Goal: Obtain resource: Download file/media

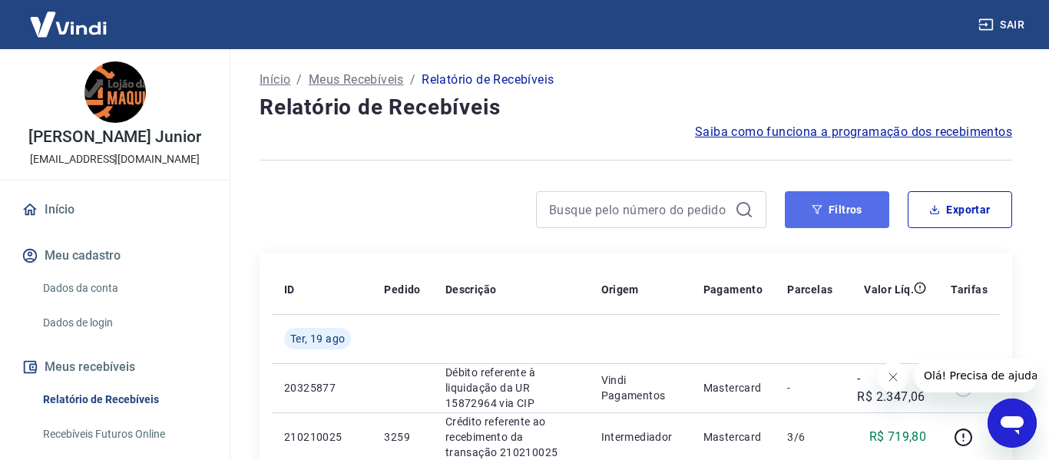
click at [825, 204] on button "Filtros" at bounding box center [837, 209] width 104 height 37
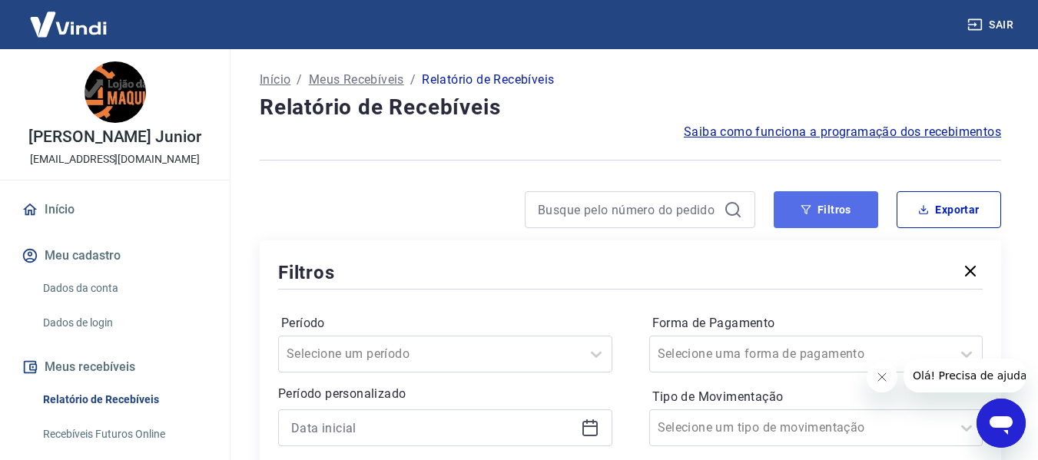
click at [819, 212] on button "Filtros" at bounding box center [825, 209] width 104 height 37
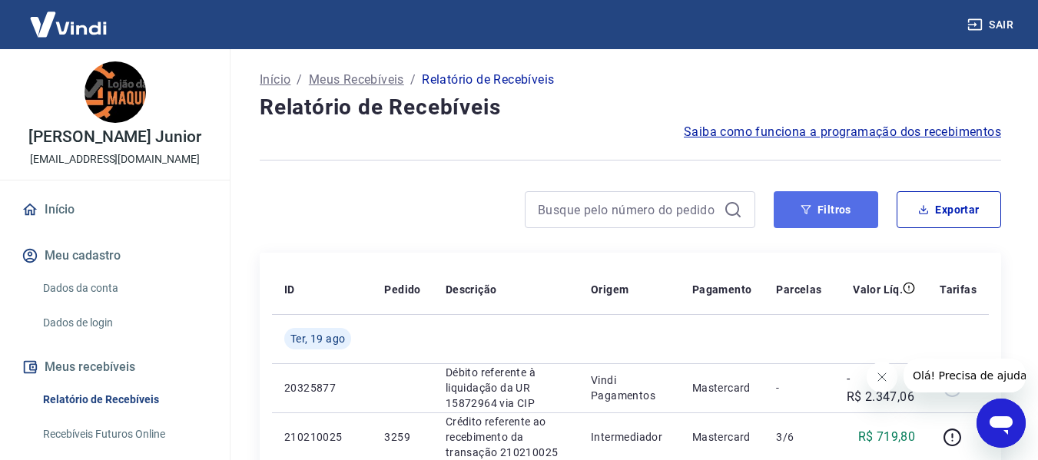
click at [839, 199] on button "Filtros" at bounding box center [825, 209] width 104 height 37
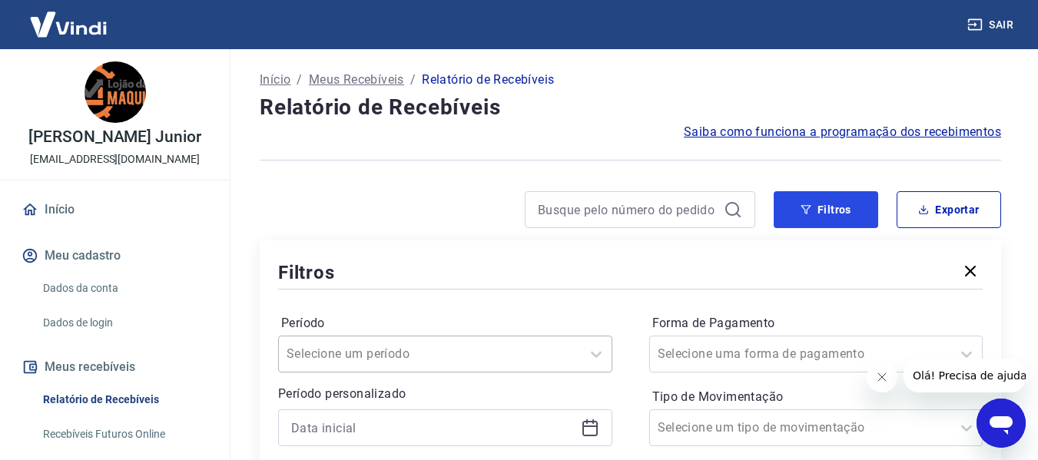
scroll to position [154, 0]
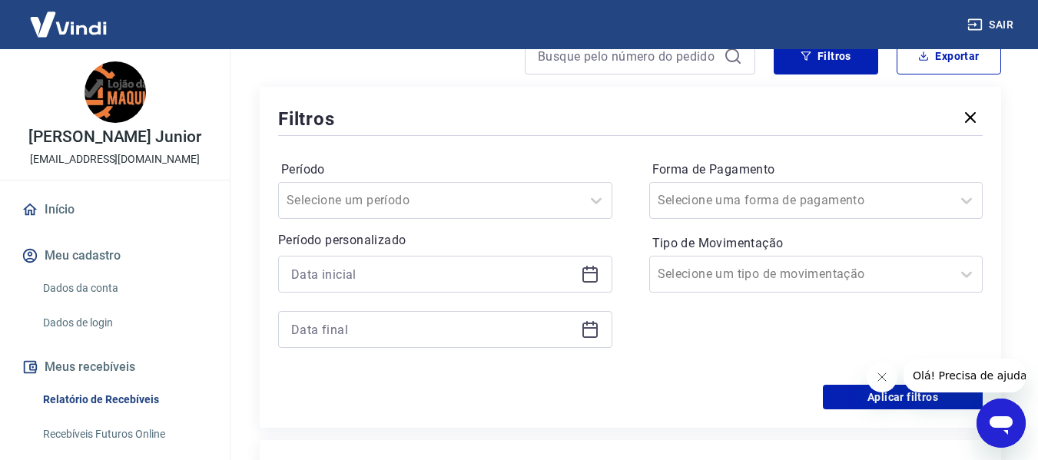
click at [592, 274] on icon at bounding box center [590, 274] width 18 height 18
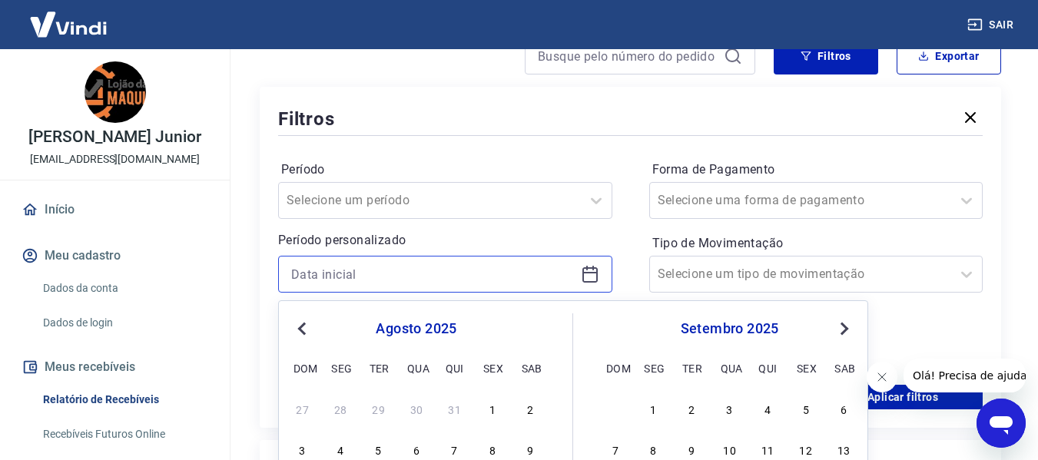
scroll to position [307, 0]
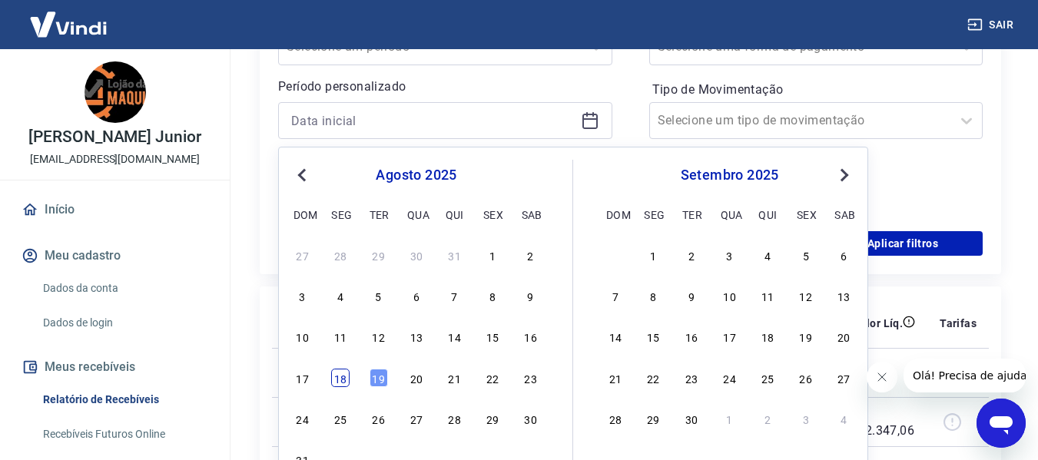
click at [344, 376] on div "18" at bounding box center [340, 378] width 18 height 18
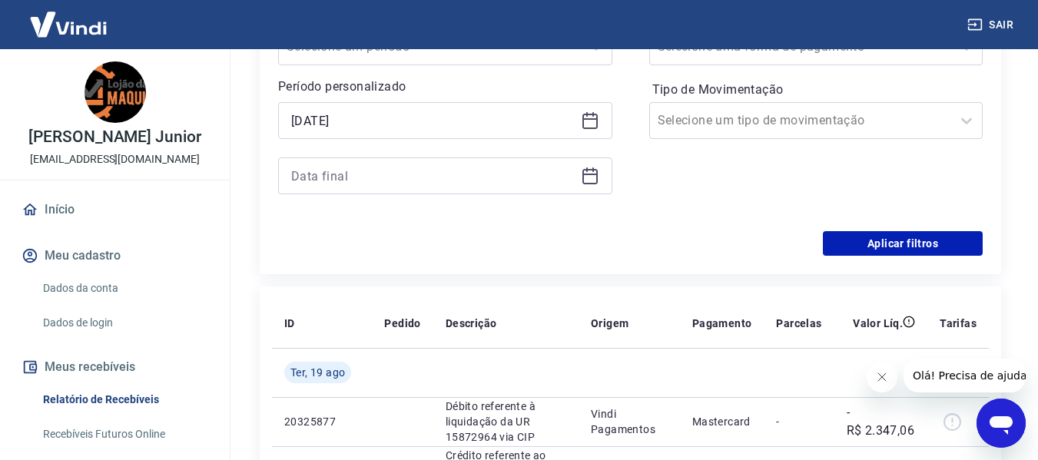
type input "[DATE]"
click at [594, 170] on icon at bounding box center [590, 176] width 18 height 18
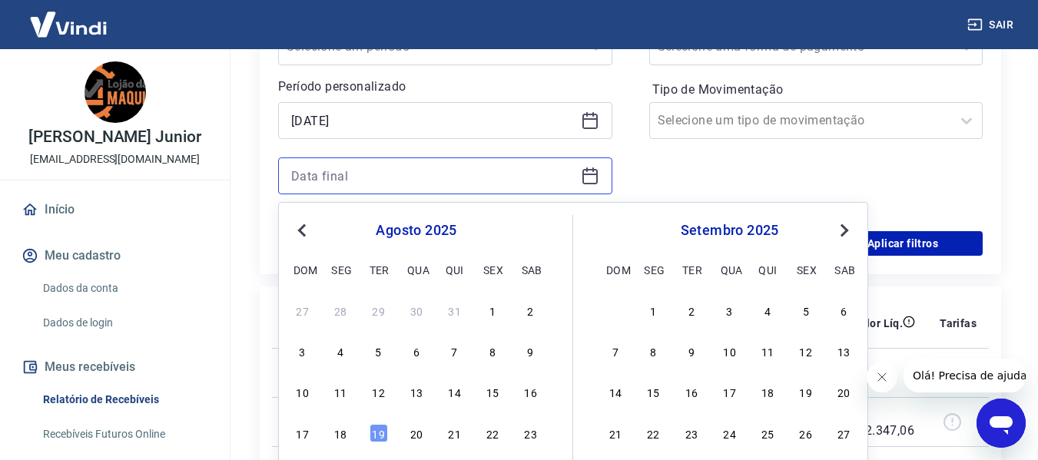
scroll to position [538, 0]
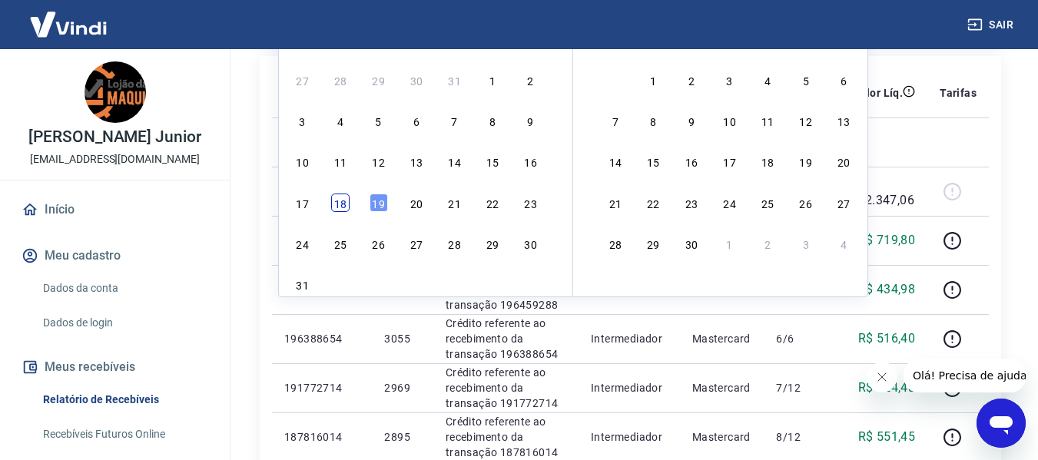
click at [333, 202] on div "18" at bounding box center [340, 203] width 18 height 18
type input "[DATE]"
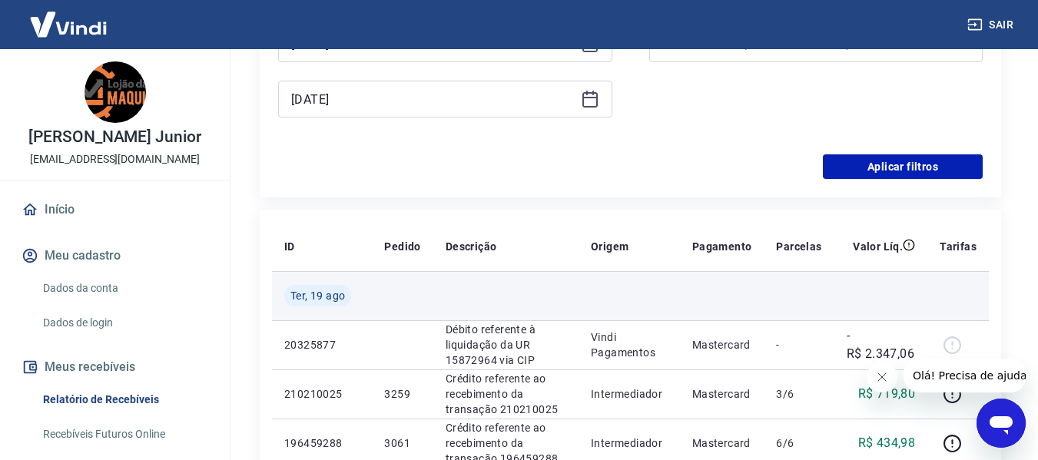
scroll to position [307, 0]
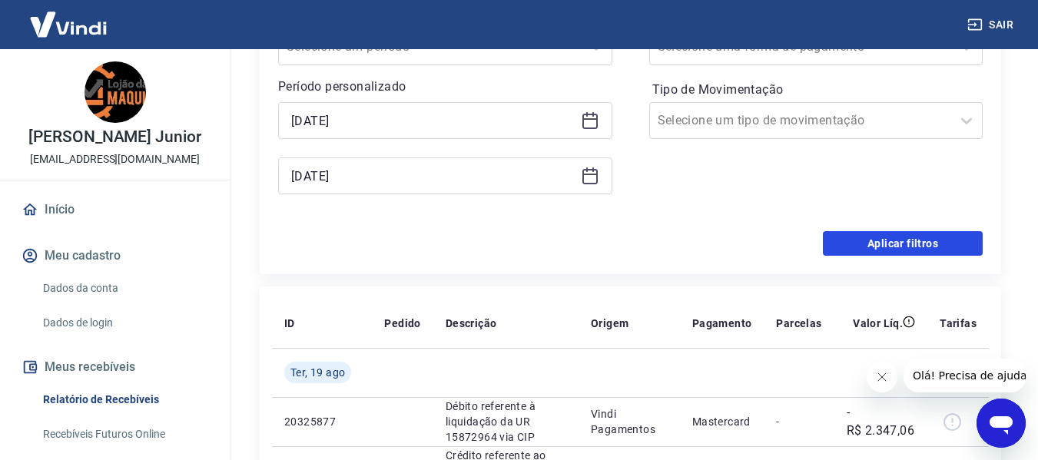
click at [877, 240] on button "Aplicar filtros" at bounding box center [903, 243] width 160 height 25
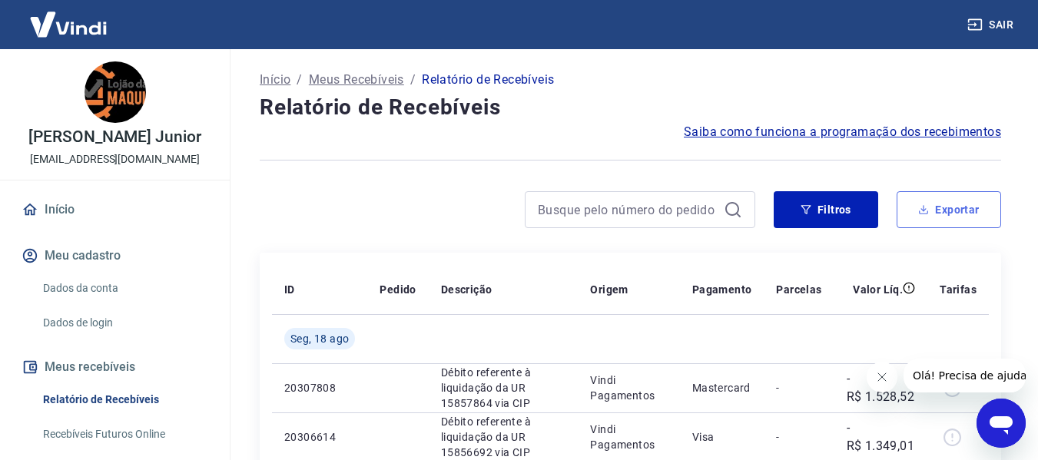
click at [945, 209] on button "Exportar" at bounding box center [948, 209] width 104 height 37
type input "[DATE]"
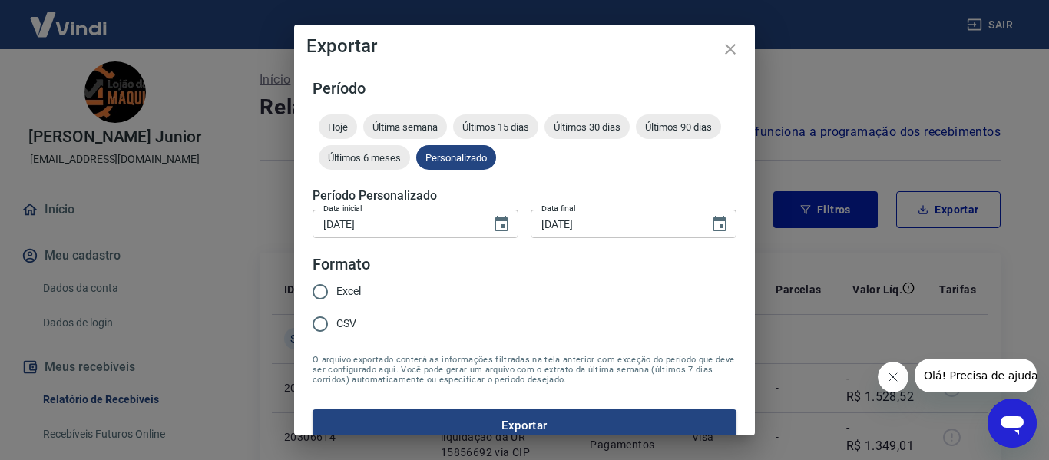
click at [341, 292] on span "Excel" at bounding box center [348, 291] width 25 height 16
click at [336, 292] on input "Excel" at bounding box center [320, 292] width 32 height 32
radio input "true"
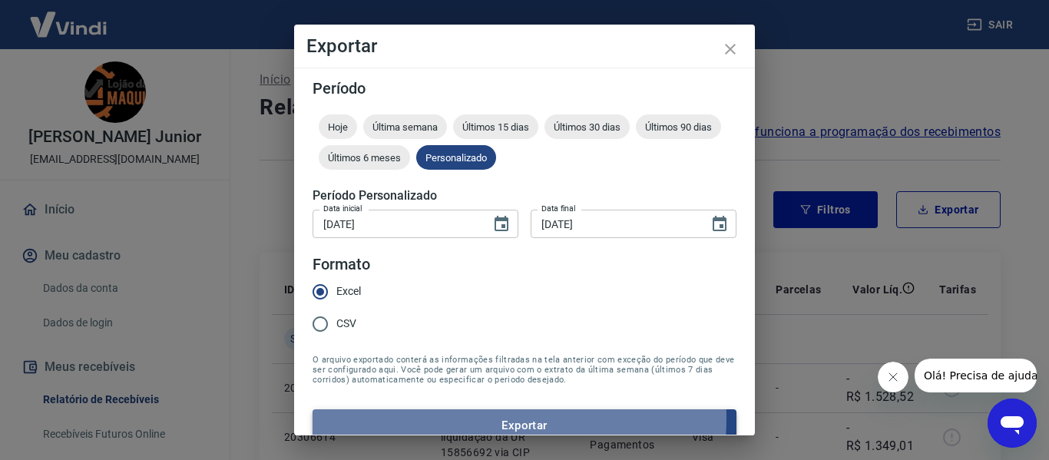
click at [399, 417] on button "Exportar" at bounding box center [525, 425] width 424 height 32
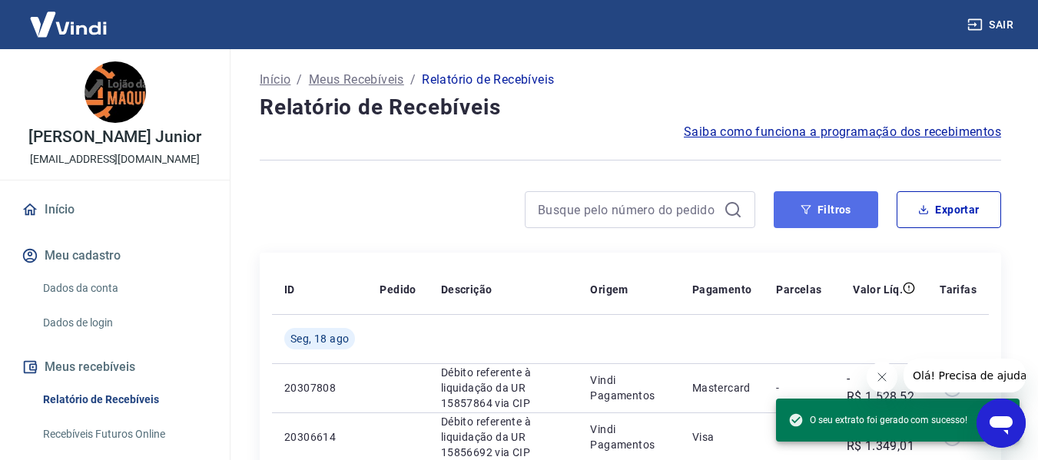
click at [810, 200] on button "Filtros" at bounding box center [825, 209] width 104 height 37
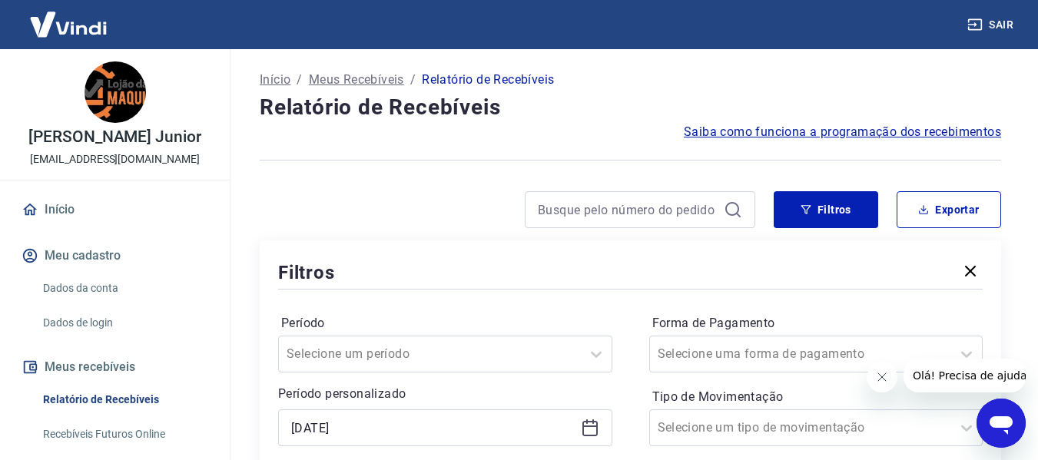
click at [497, 227] on div at bounding box center [507, 209] width 495 height 37
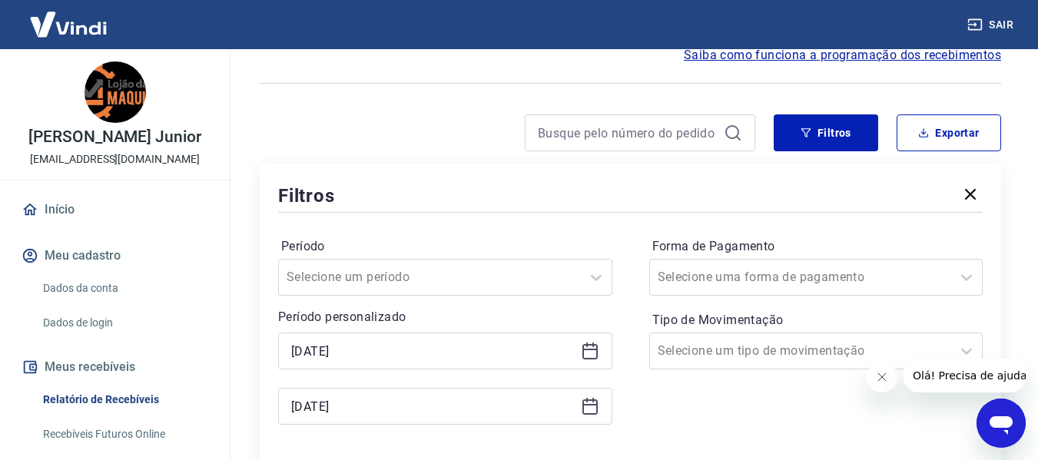
scroll to position [230, 0]
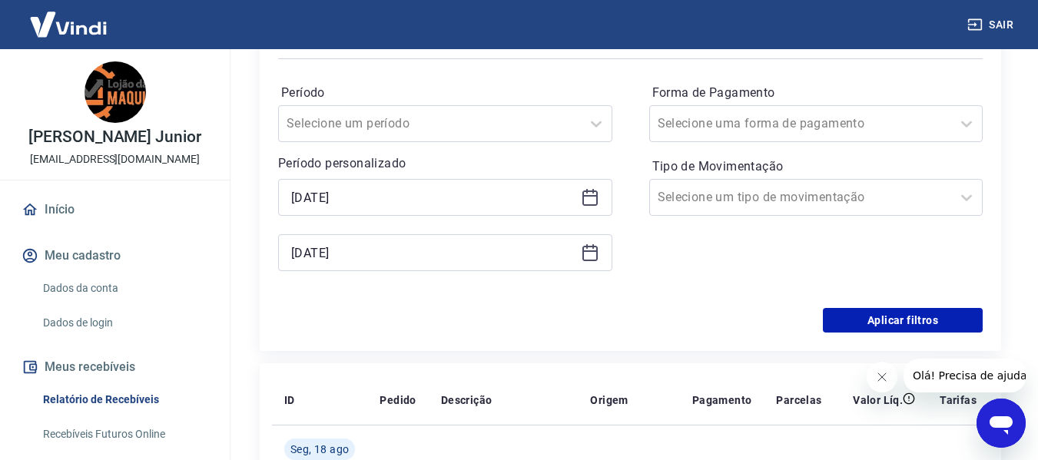
click at [588, 194] on icon at bounding box center [590, 197] width 18 height 18
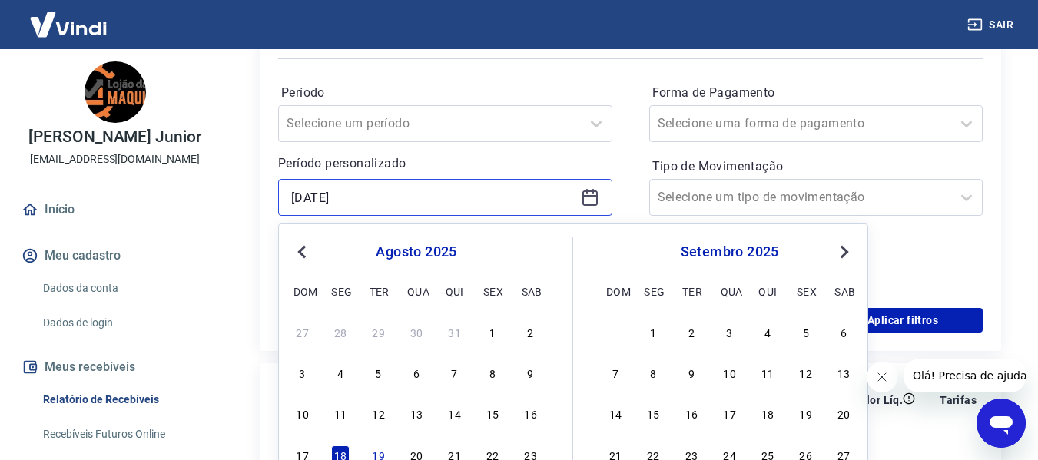
scroll to position [307, 0]
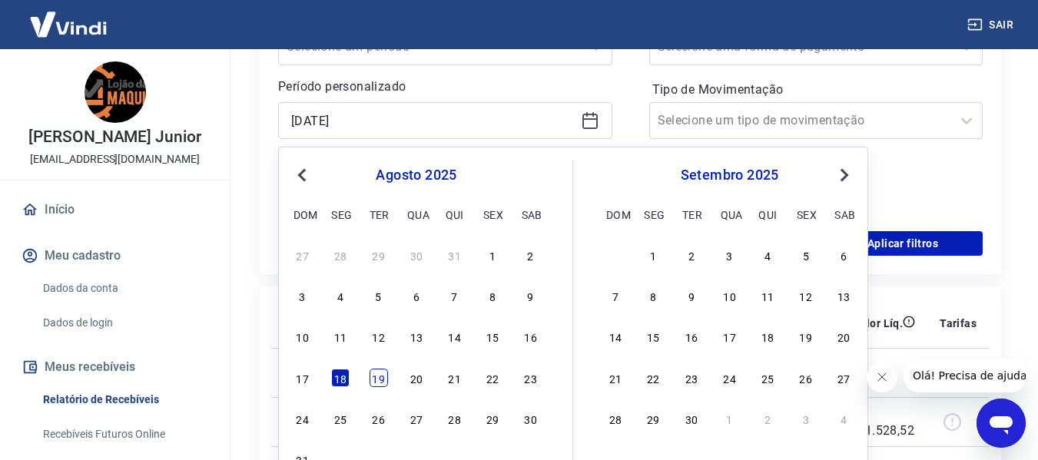
click at [371, 379] on div "19" at bounding box center [378, 378] width 18 height 18
click at [371, 379] on td at bounding box center [397, 372] width 61 height 49
type input "[DATE]"
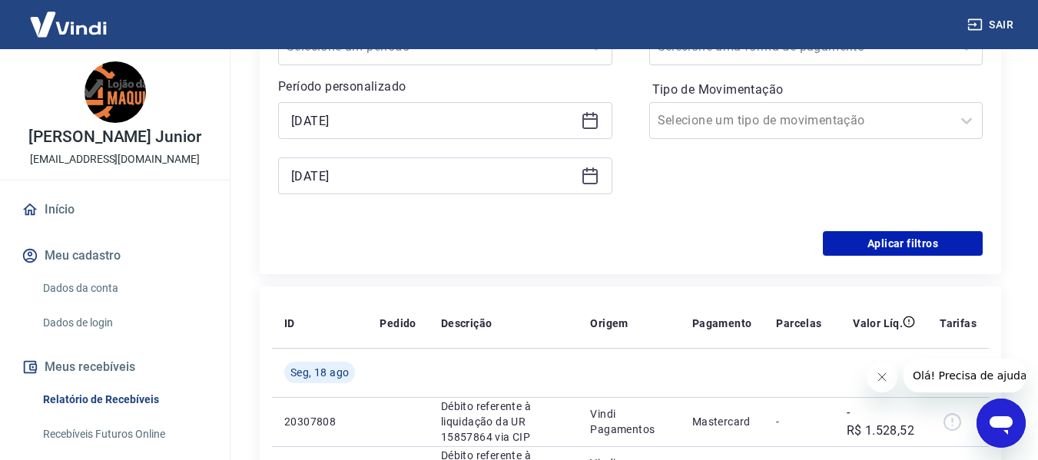
click at [594, 180] on icon at bounding box center [590, 176] width 18 height 18
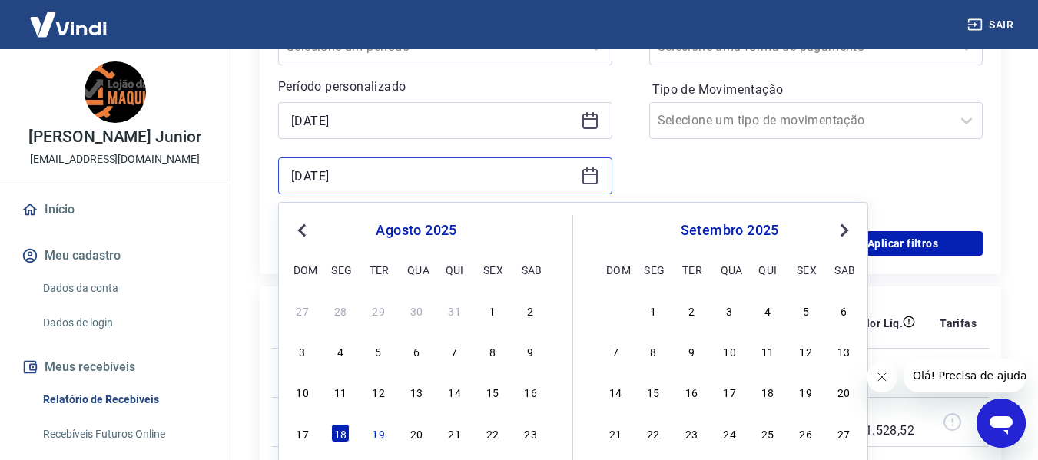
scroll to position [384, 0]
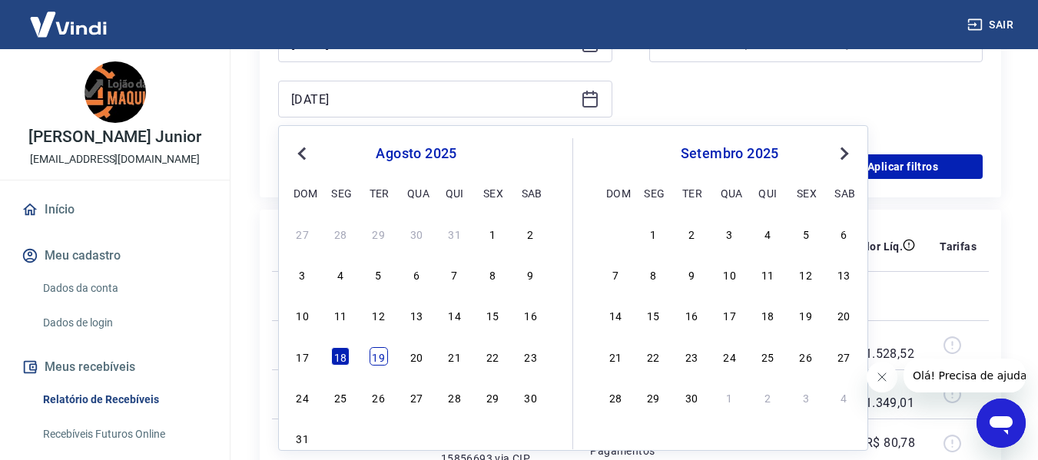
click at [385, 359] on div "19" at bounding box center [378, 356] width 18 height 18
click at [384, 359] on td at bounding box center [397, 344] width 61 height 49
type input "[DATE]"
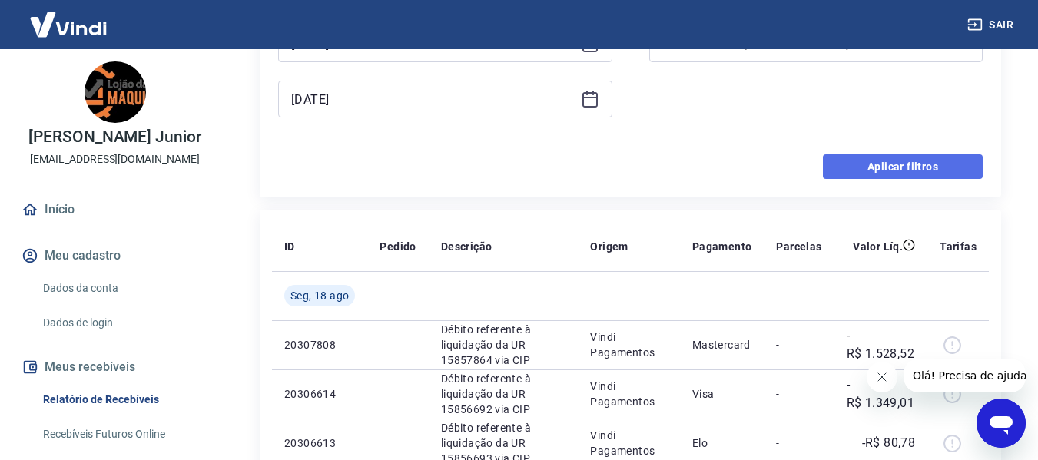
click at [872, 166] on button "Aplicar filtros" at bounding box center [903, 166] width 160 height 25
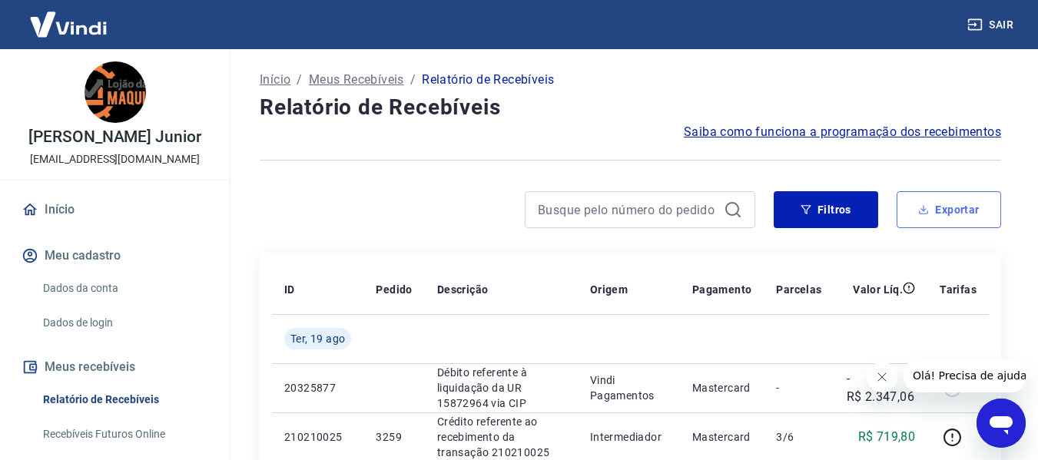
click at [942, 200] on button "Exportar" at bounding box center [948, 209] width 104 height 37
type input "[DATE]"
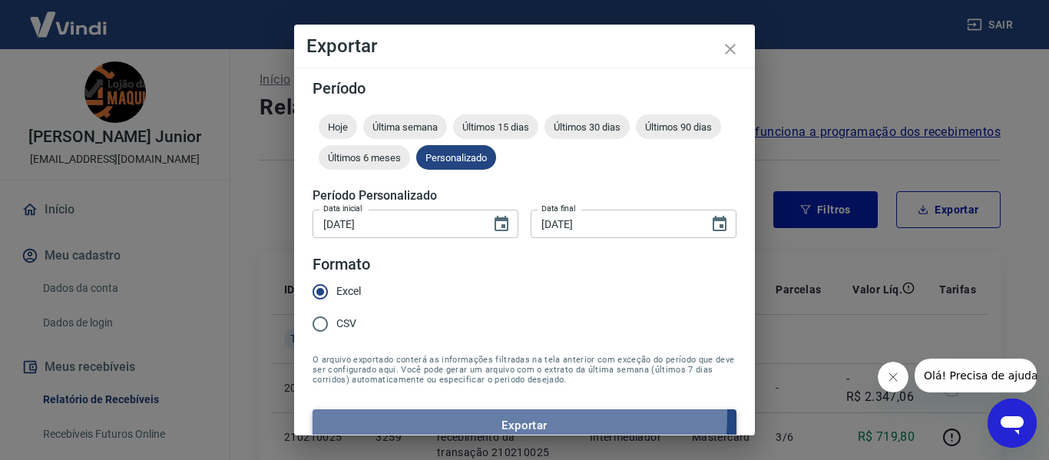
click at [405, 412] on button "Exportar" at bounding box center [525, 425] width 424 height 32
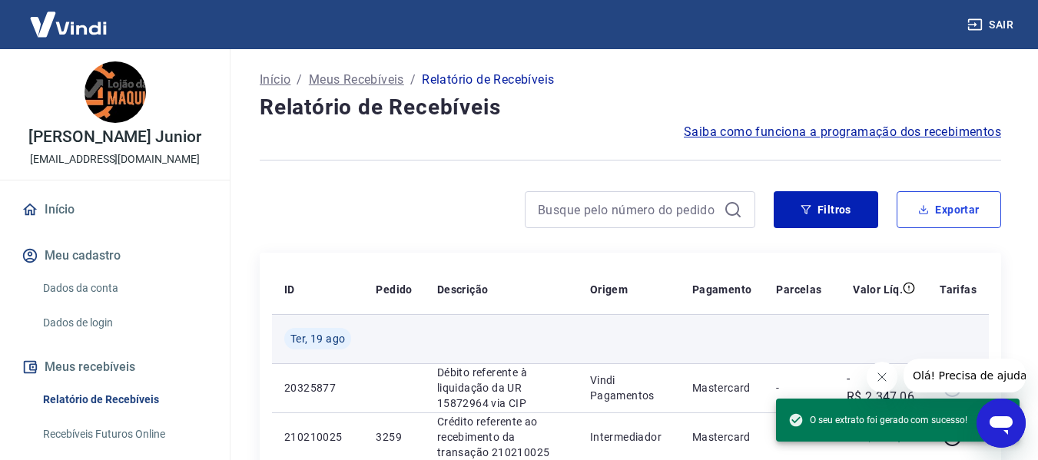
scroll to position [77, 0]
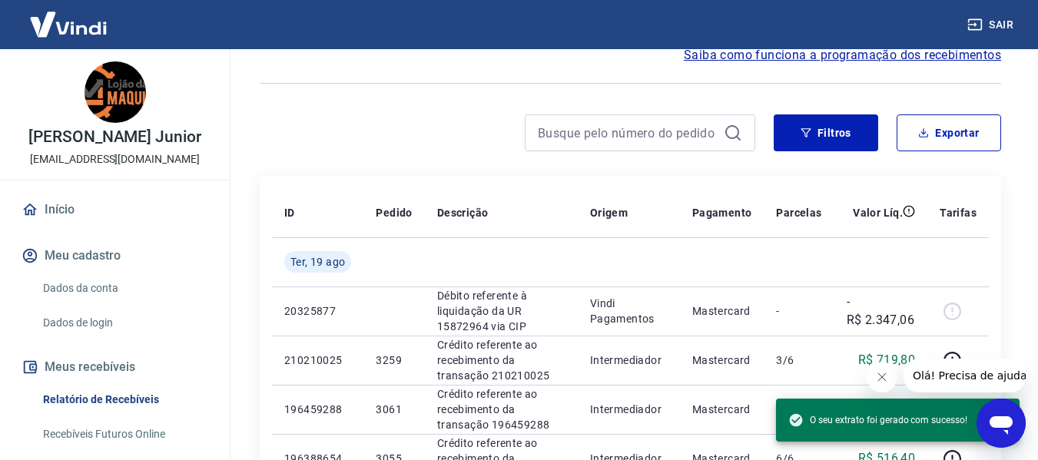
click at [671, 178] on div "ID Pedido Descrição Origem Pagamento Parcelas Valor Líq. Tarifas [DATE] 2032587…" at bounding box center [630, 385] width 741 height 419
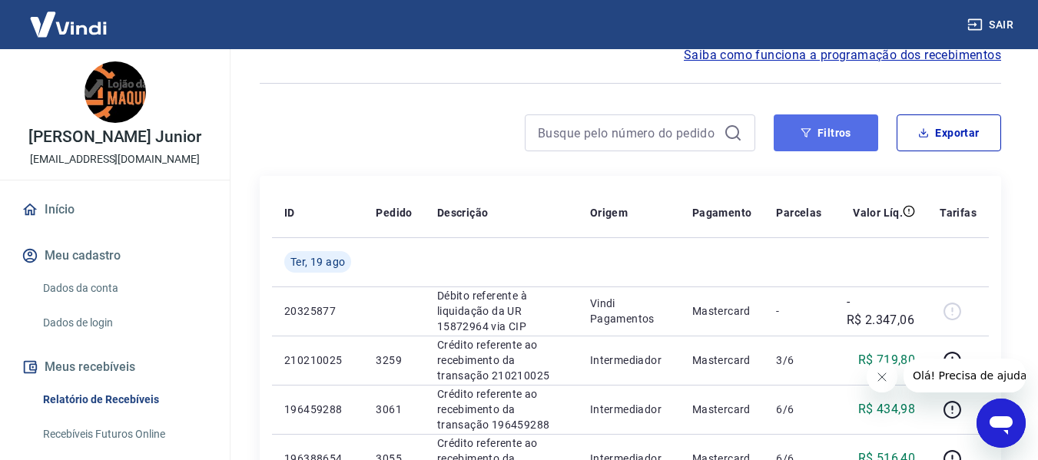
click at [816, 141] on button "Filtros" at bounding box center [825, 132] width 104 height 37
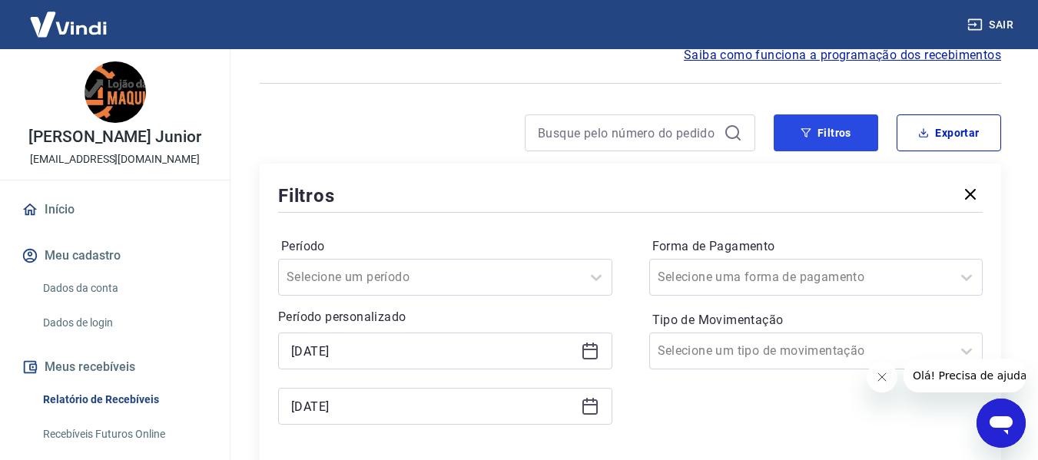
scroll to position [230, 0]
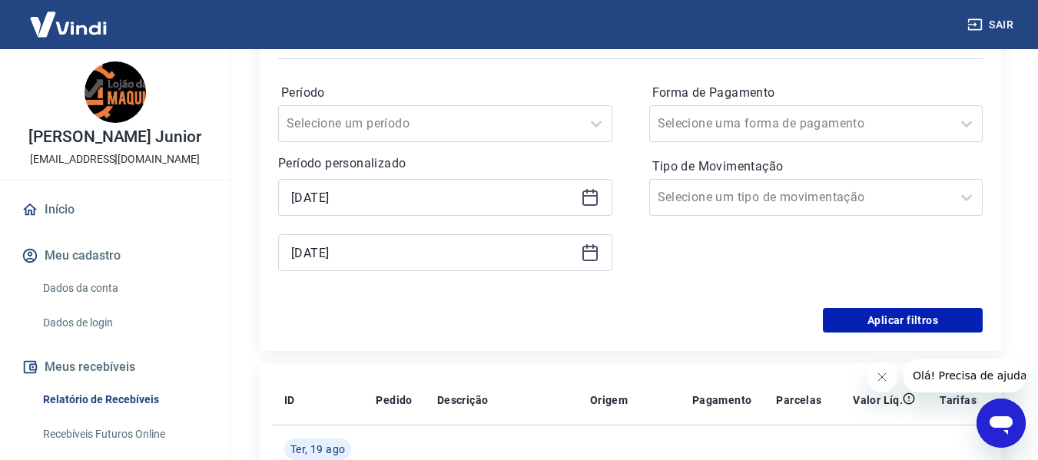
click at [600, 194] on div "[DATE]" at bounding box center [445, 197] width 334 height 37
click at [591, 195] on icon at bounding box center [589, 196] width 15 height 2
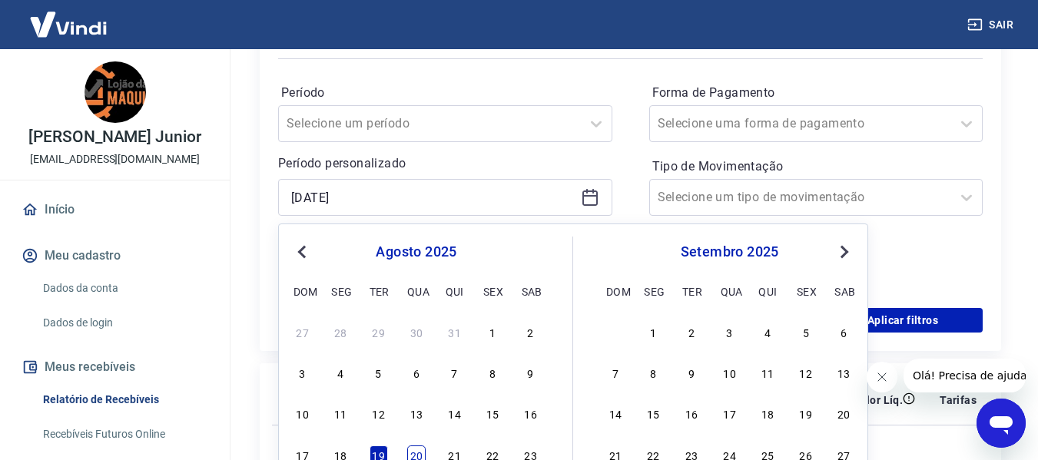
click at [422, 452] on div "20" at bounding box center [416, 454] width 18 height 18
type input "[DATE]"
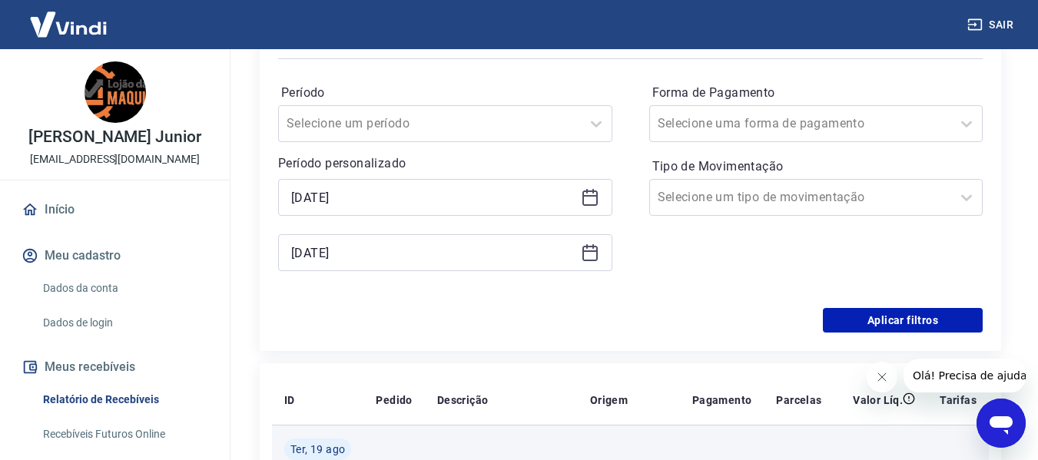
scroll to position [384, 0]
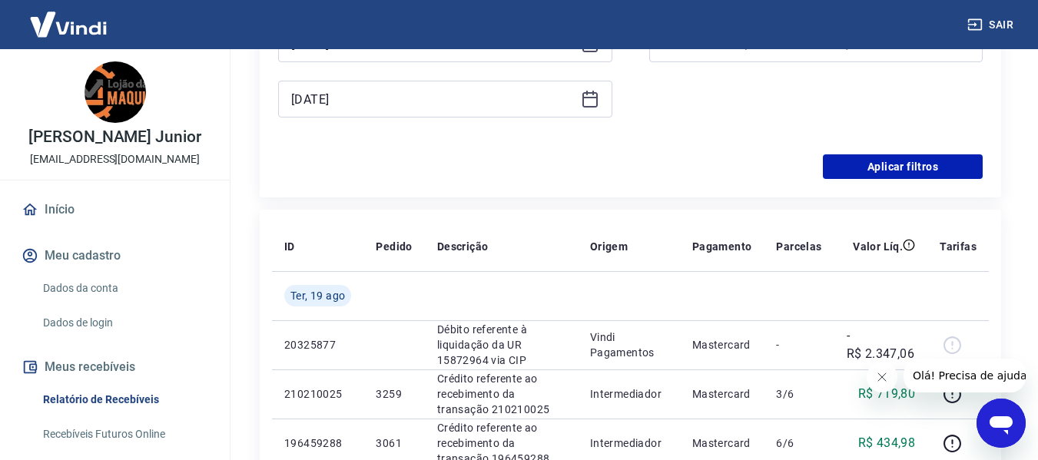
click at [589, 108] on div "[DATE]" at bounding box center [445, 99] width 334 height 37
click at [589, 101] on icon at bounding box center [590, 99] width 18 height 18
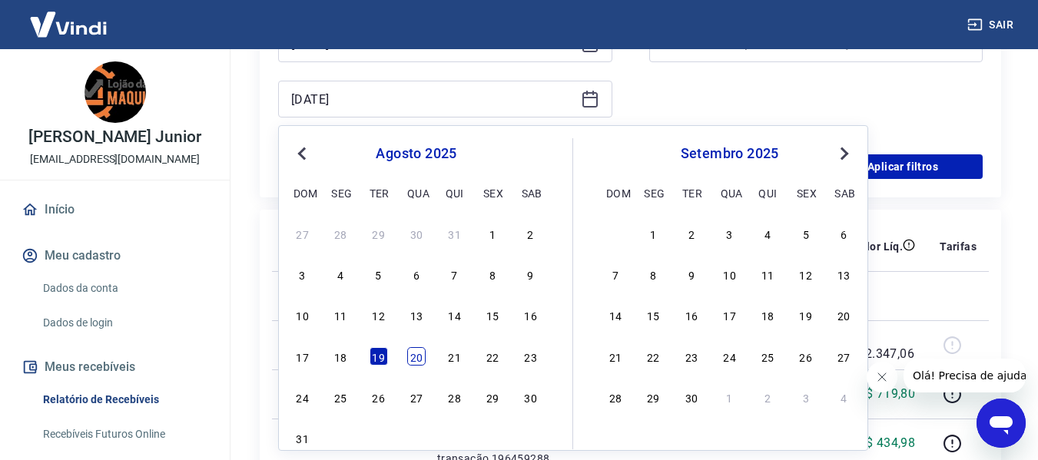
click at [421, 351] on div "20" at bounding box center [416, 356] width 18 height 18
type input "[DATE]"
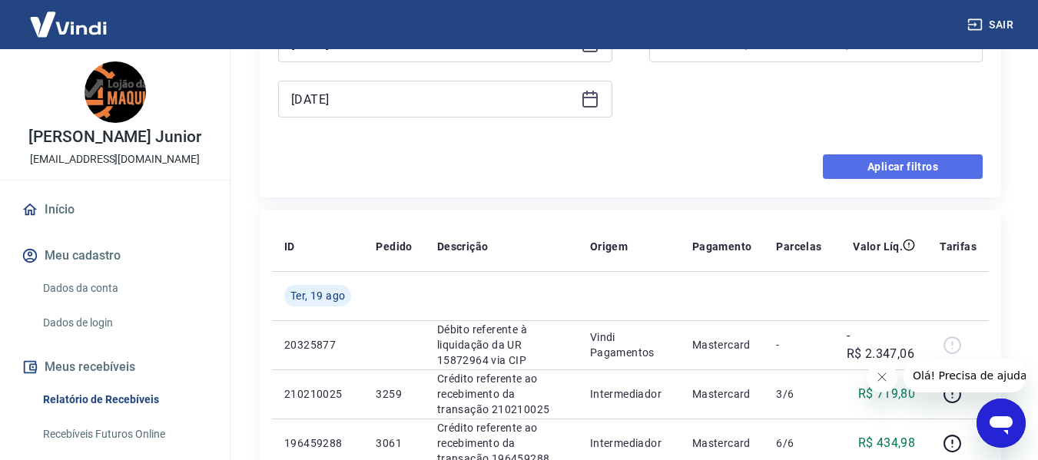
click at [905, 167] on button "Aplicar filtros" at bounding box center [903, 166] width 160 height 25
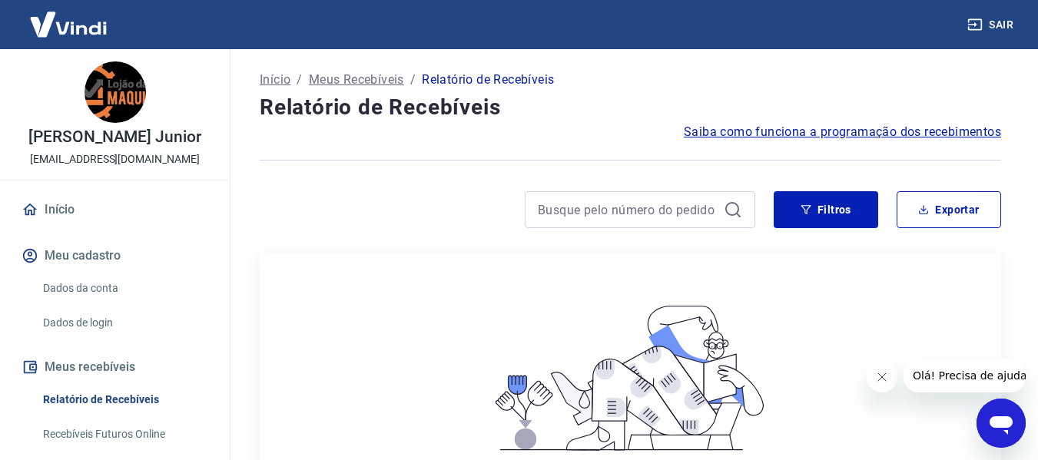
click at [395, 274] on div "Não há itens registrados ainda. Quando houver itens registrados, eles serão exi…" at bounding box center [630, 406] width 717 height 282
